Goal: Information Seeking & Learning: Understand process/instructions

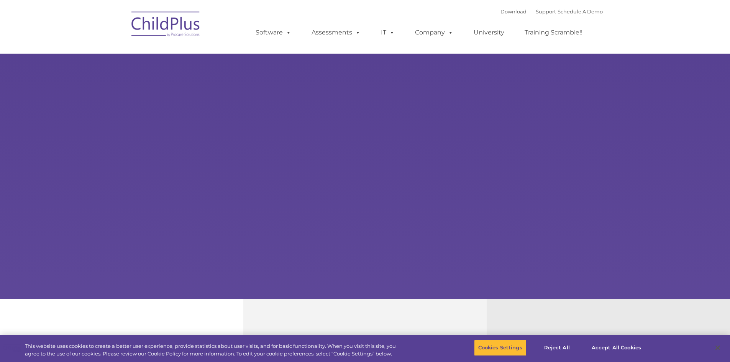
select select "MEDIUM"
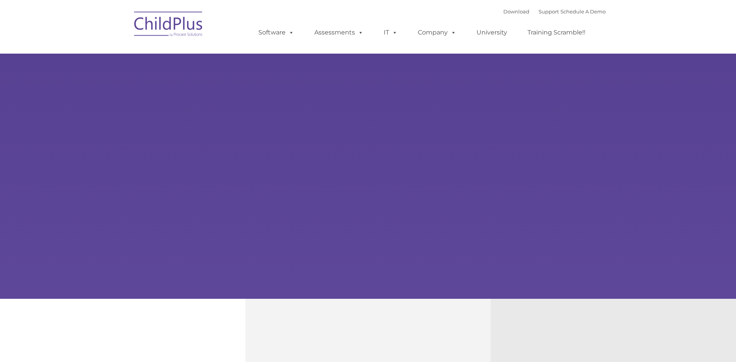
type input ""
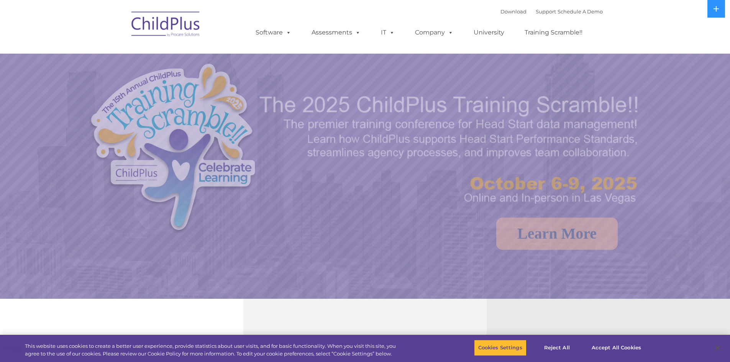
select select "MEDIUM"
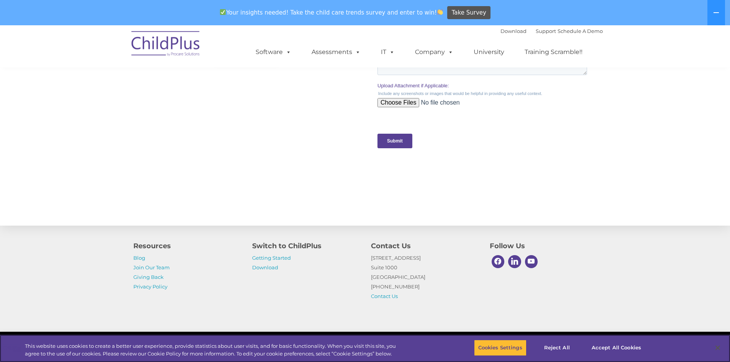
scroll to position [757, 0]
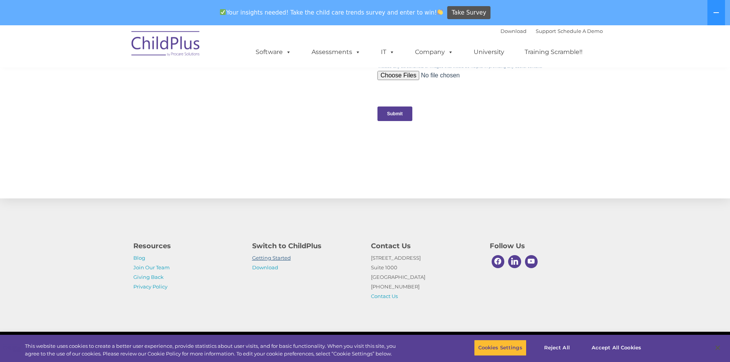
click at [279, 256] on link "Getting Started" at bounding box center [271, 258] width 39 height 6
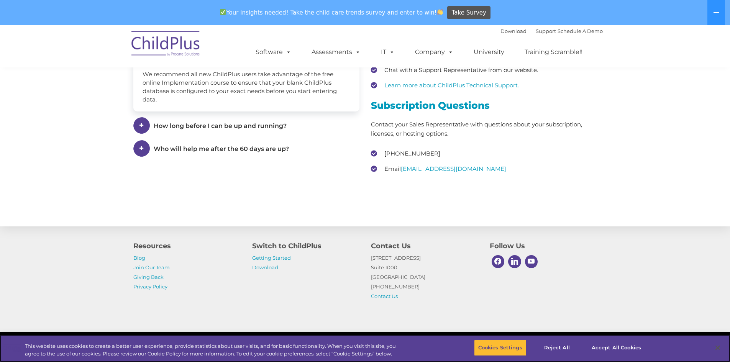
scroll to position [1141, 0]
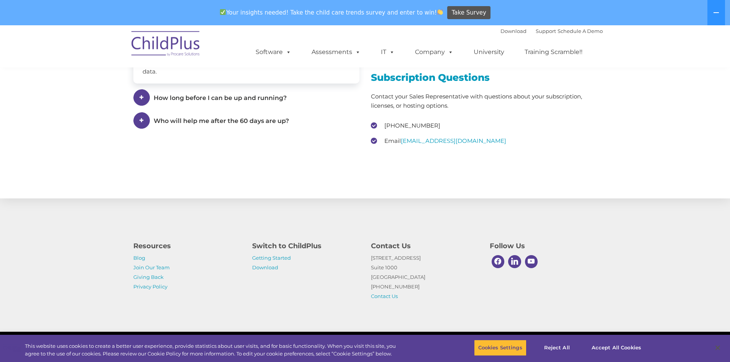
click at [496, 261] on span at bounding box center [498, 261] width 13 height 13
